Goal: Navigation & Orientation: Find specific page/section

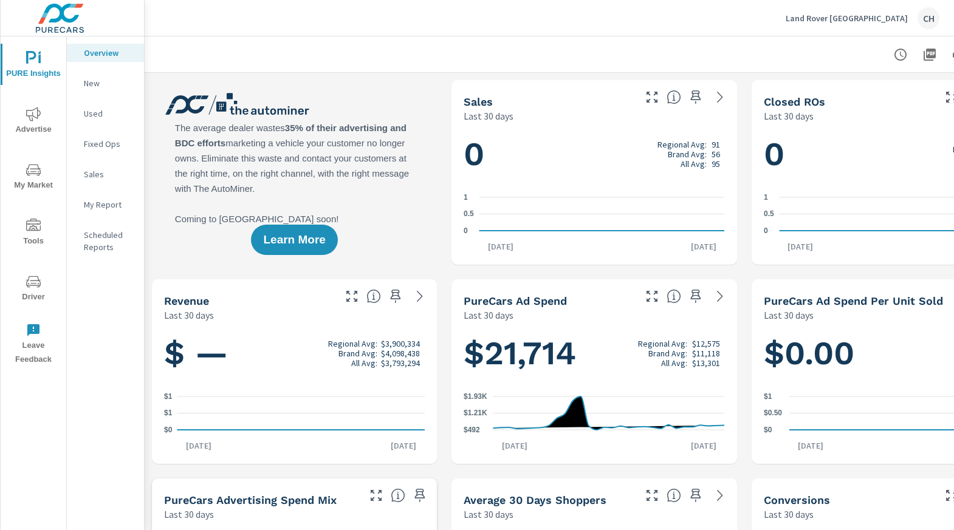
scroll to position [1, 0]
click at [934, 21] on div "CH" at bounding box center [928, 18] width 22 height 22
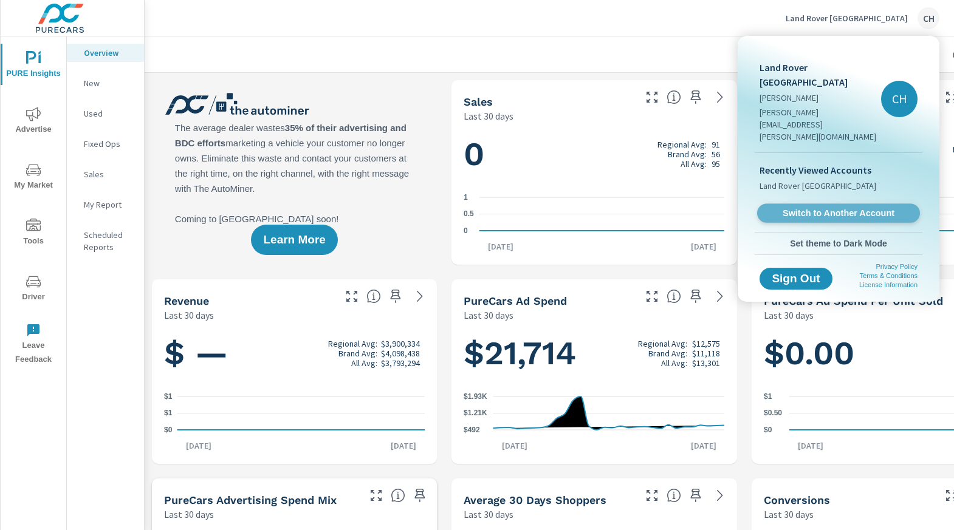
click at [880, 208] on span "Switch to Another Account" at bounding box center [838, 214] width 149 height 12
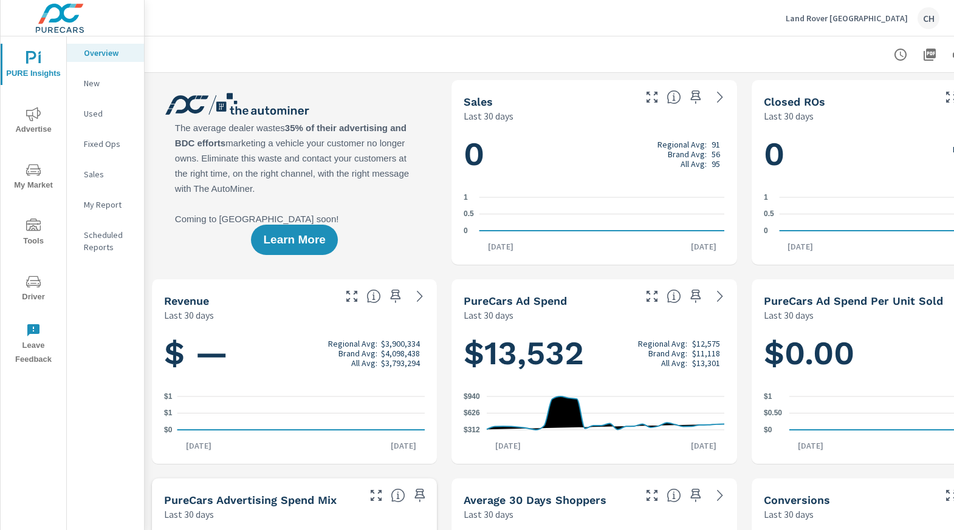
click at [375, 257] on div "Learn More" at bounding box center [294, 172] width 285 height 185
click at [376, 246] on div "Learn More" at bounding box center [294, 172] width 285 height 185
click at [34, 217] on button "Tools" at bounding box center [34, 231] width 66 height 41
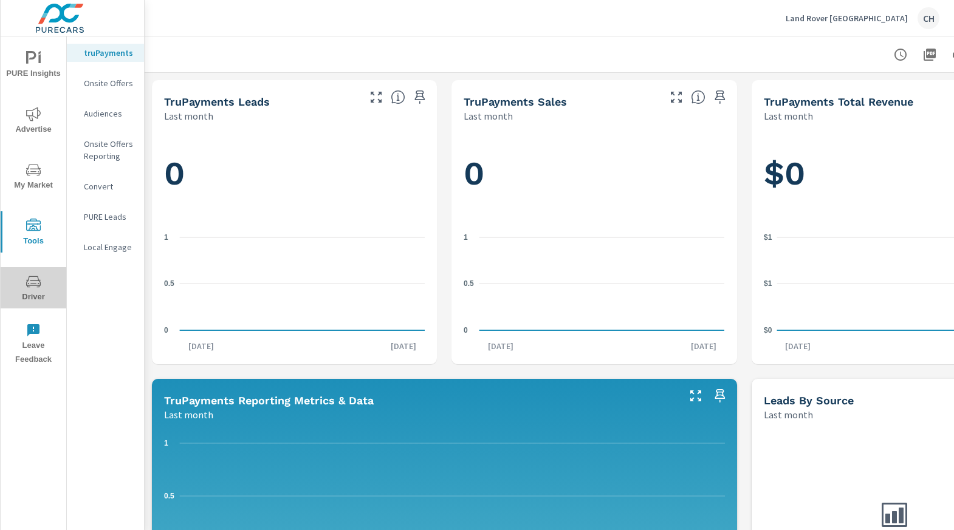
click at [35, 279] on icon "nav menu" at bounding box center [33, 282] width 15 height 15
